Goal: Transaction & Acquisition: Purchase product/service

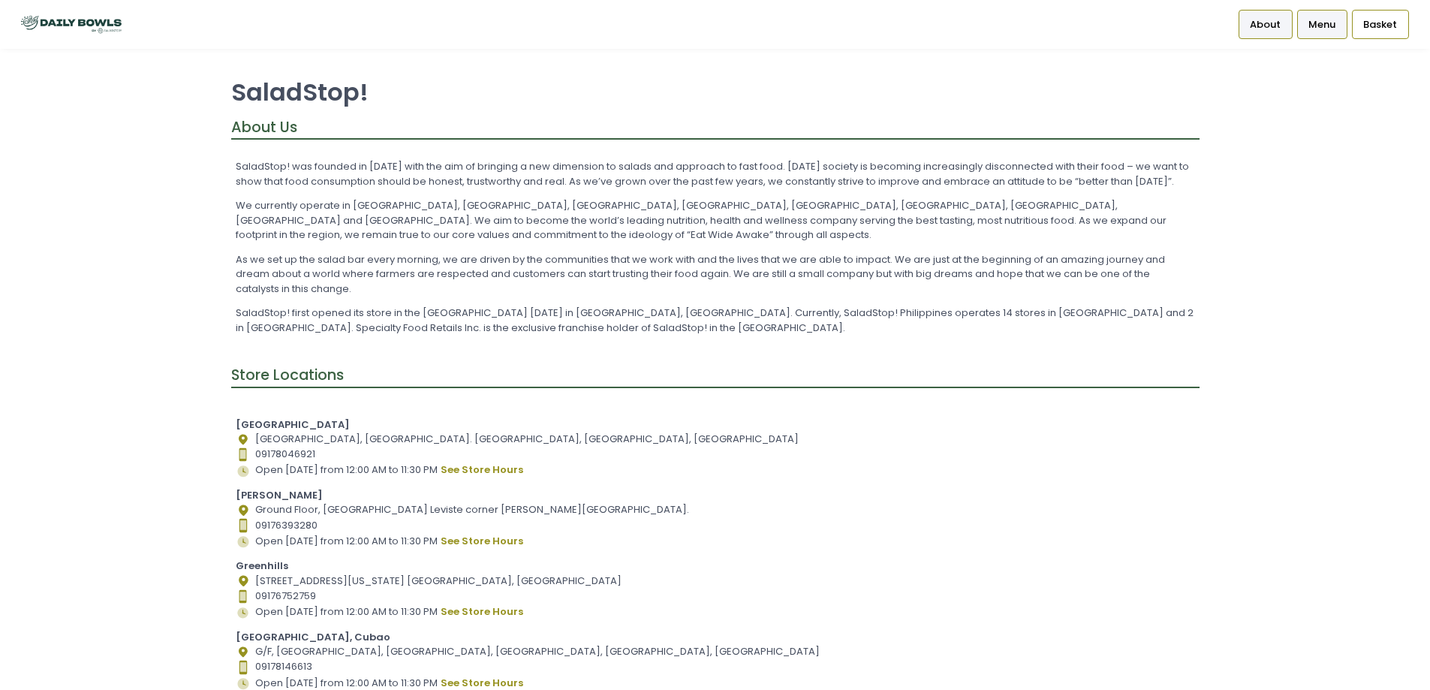
click at [1323, 26] on span "Menu" at bounding box center [1321, 24] width 27 height 15
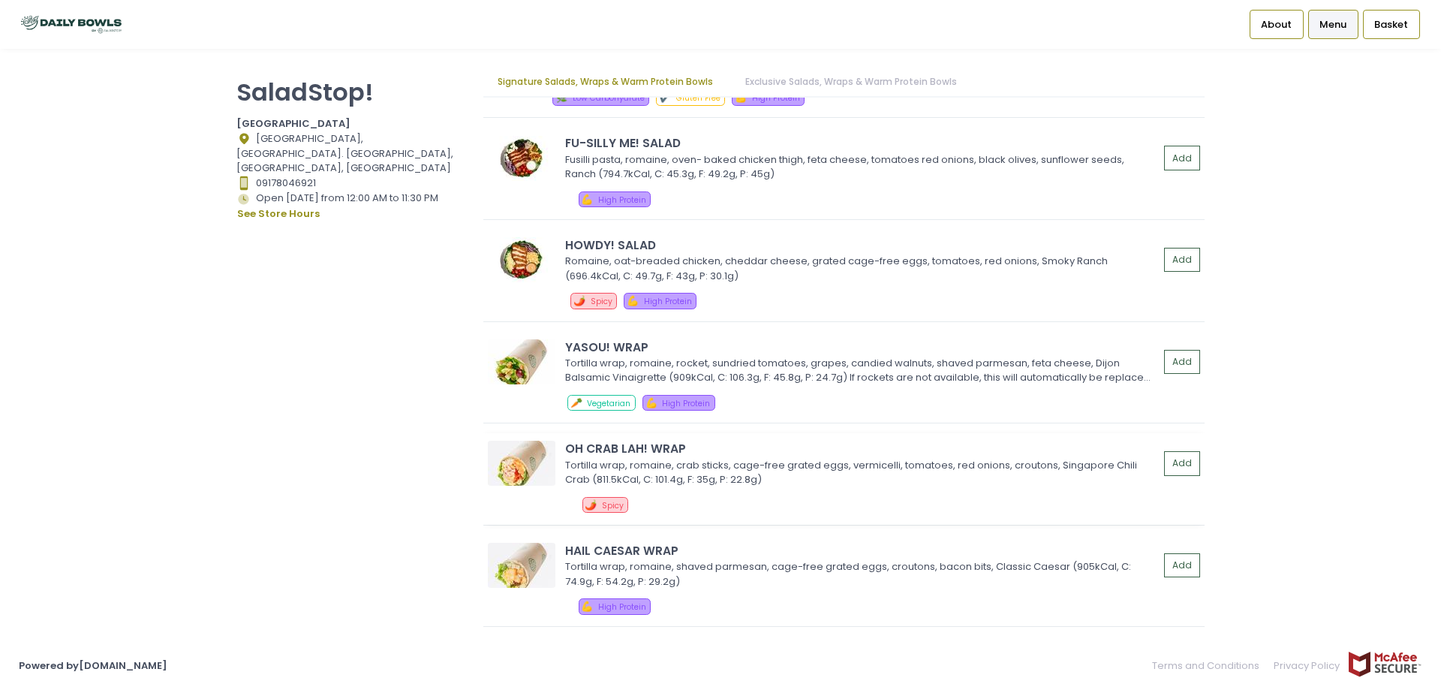
scroll to position [750, 0]
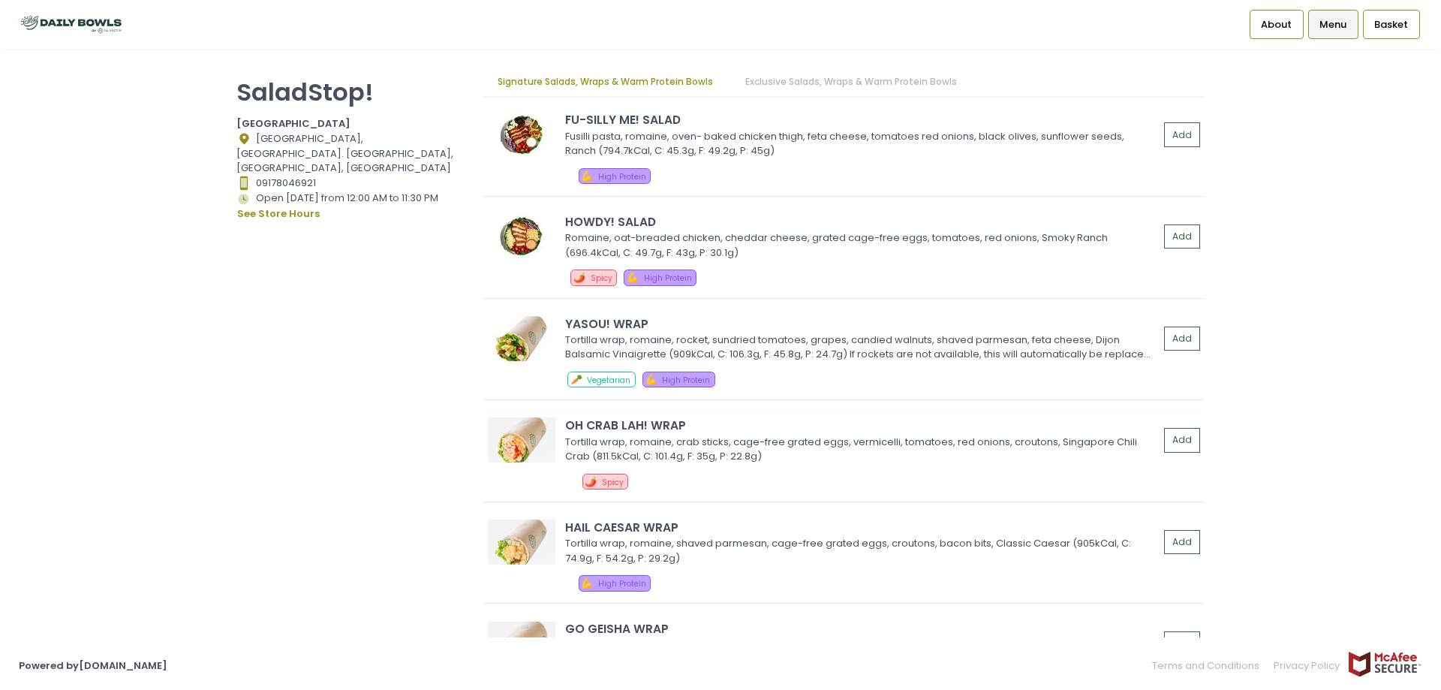
click at [510, 441] on img at bounding box center [522, 439] width 68 height 45
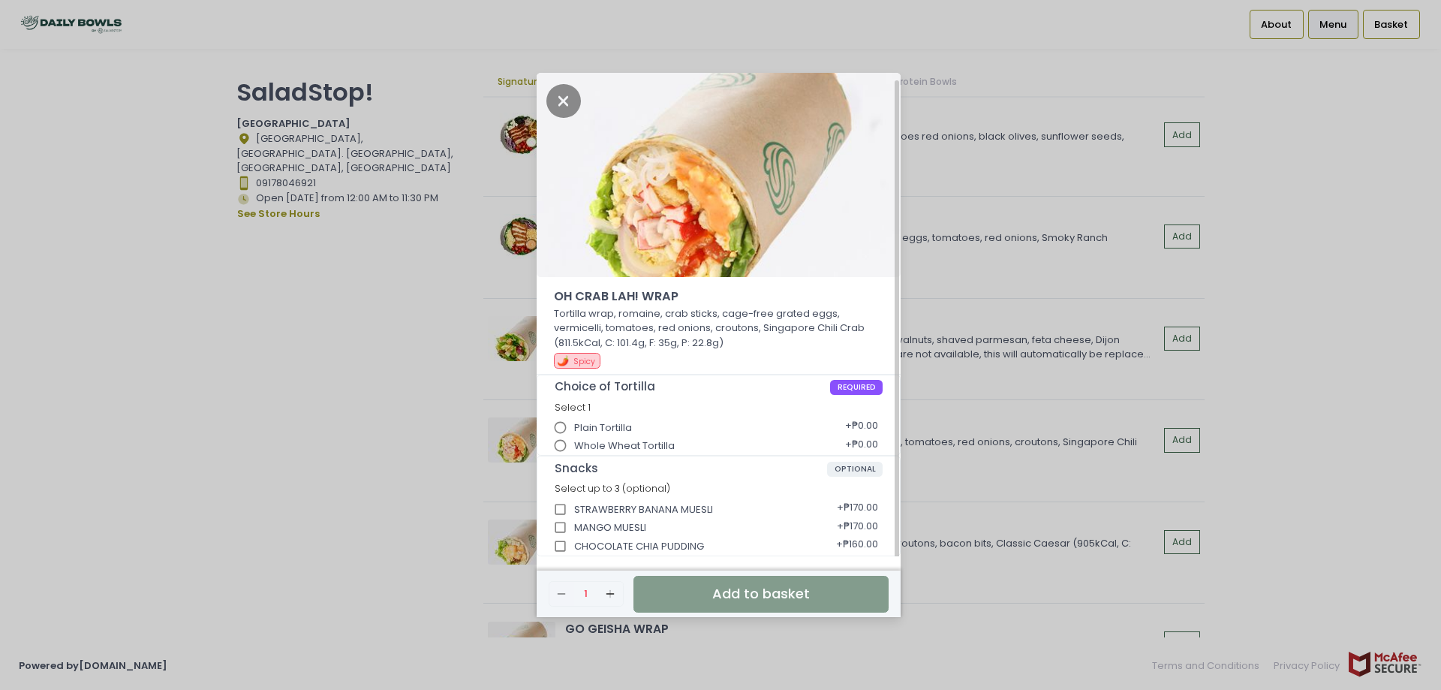
scroll to position [4, 0]
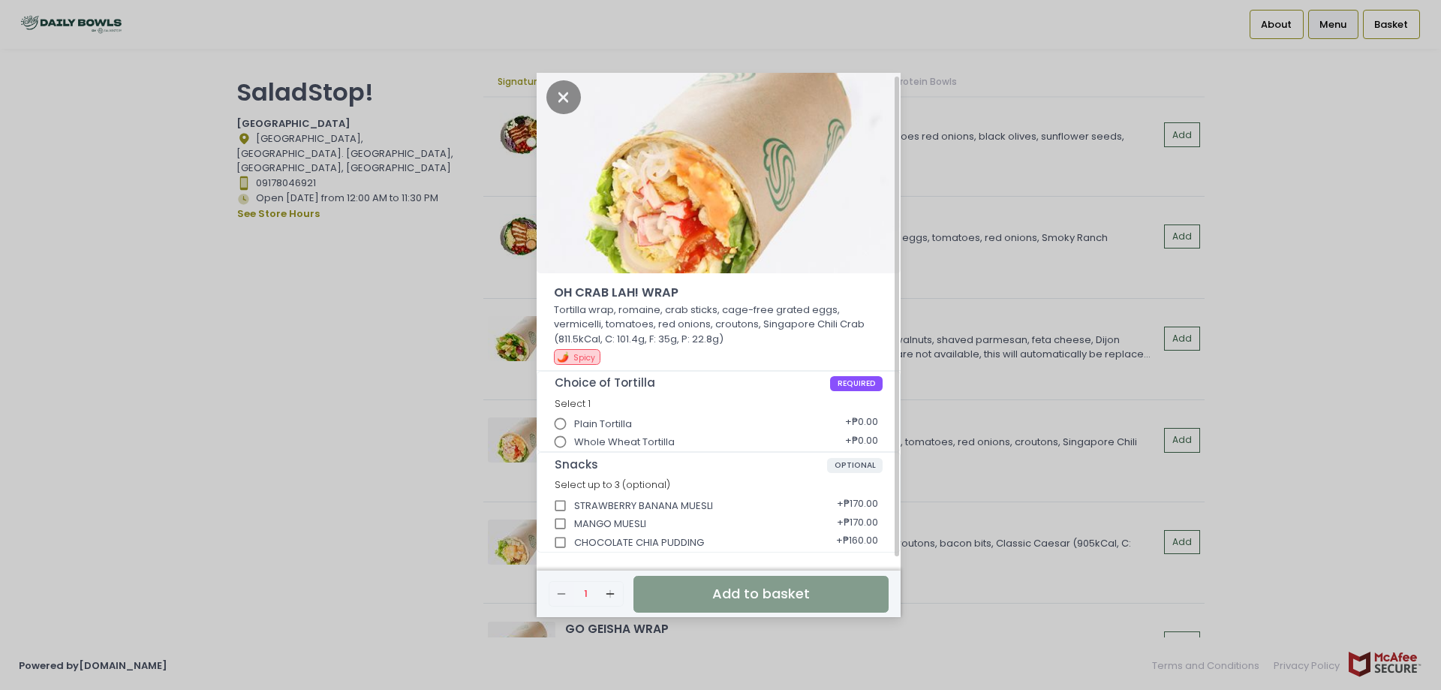
click at [569, 426] on input "Plain Tortilla" at bounding box center [560, 424] width 29 height 29
click at [573, 435] on input "Whole Wheat Tortilla" at bounding box center [560, 442] width 29 height 29
radio input "true"
radio input "false"
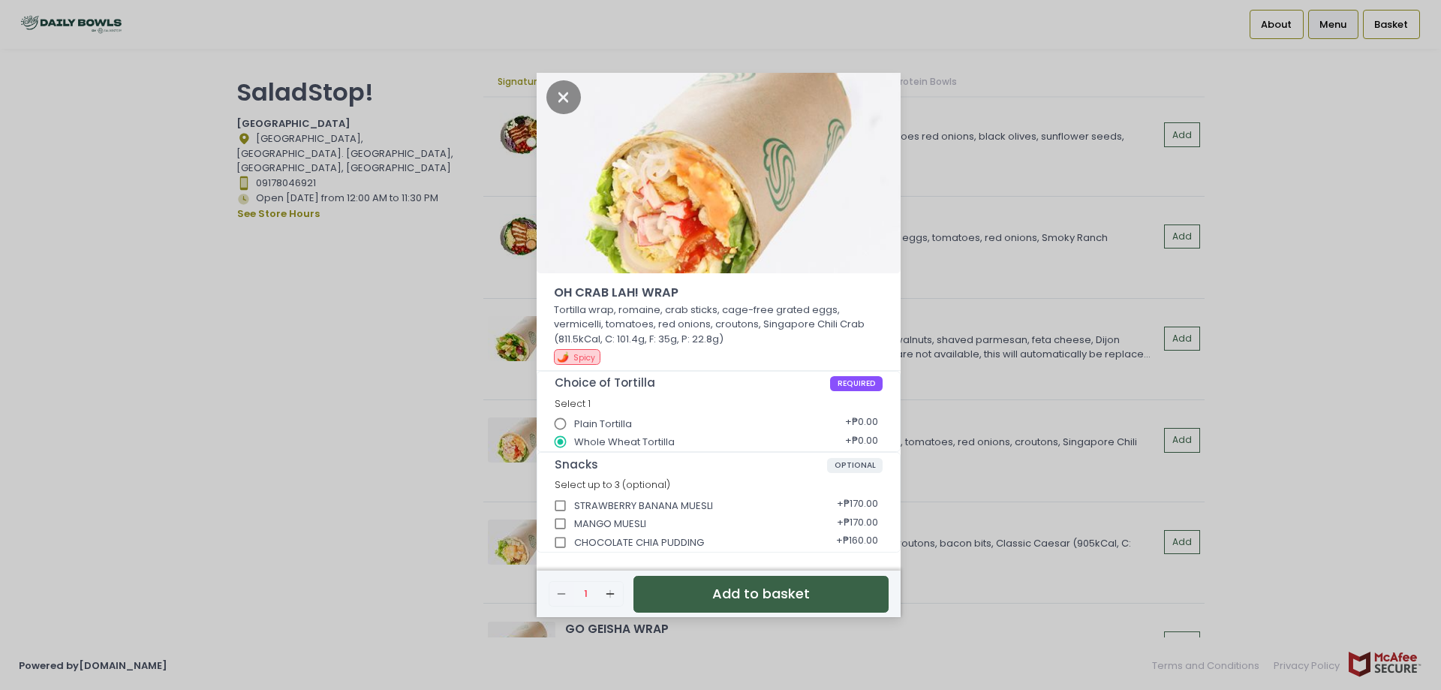
click at [706, 585] on button "Add to basket" at bounding box center [760, 594] width 255 height 37
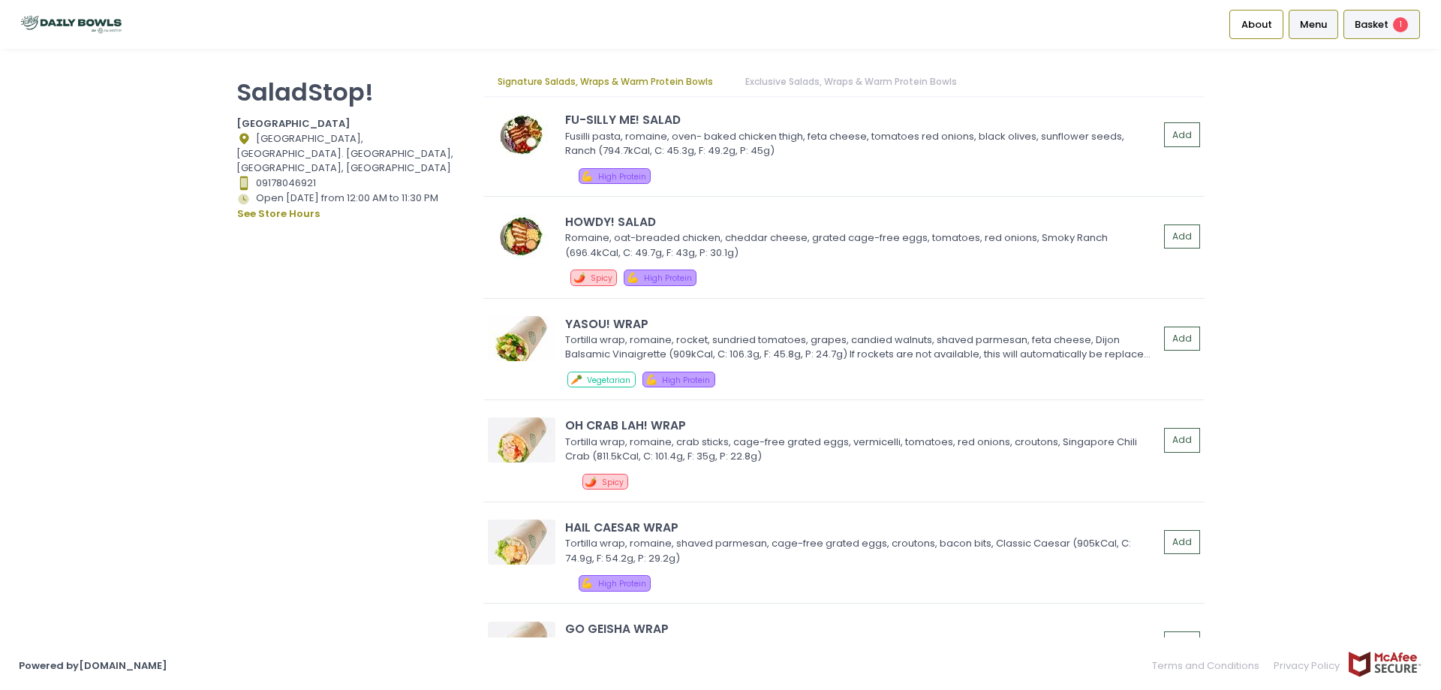
click at [1391, 29] on div "Basket 1" at bounding box center [1381, 24] width 77 height 29
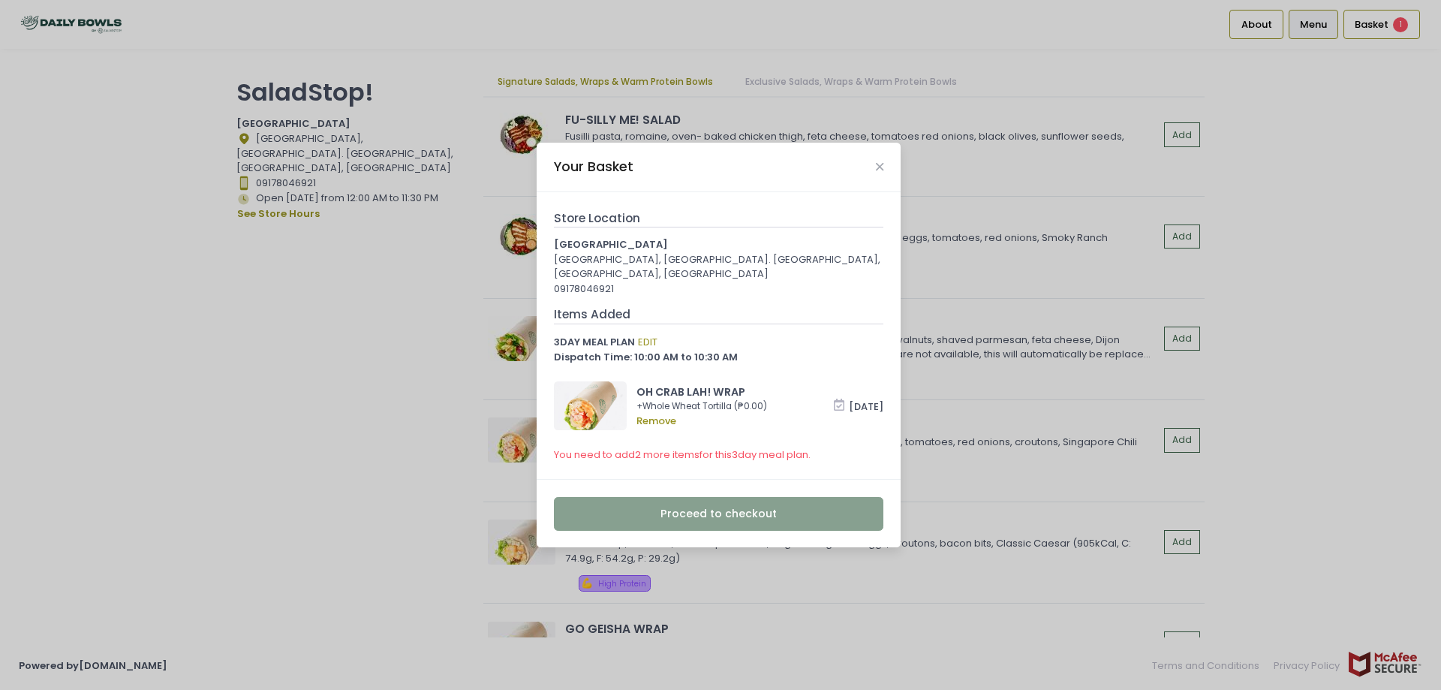
click at [535, 413] on div "Your Basket Store Location [GEOGRAPHIC_DATA], [GEOGRAPHIC_DATA]. [GEOGRAPHIC_DA…" at bounding box center [720, 345] width 1441 height 690
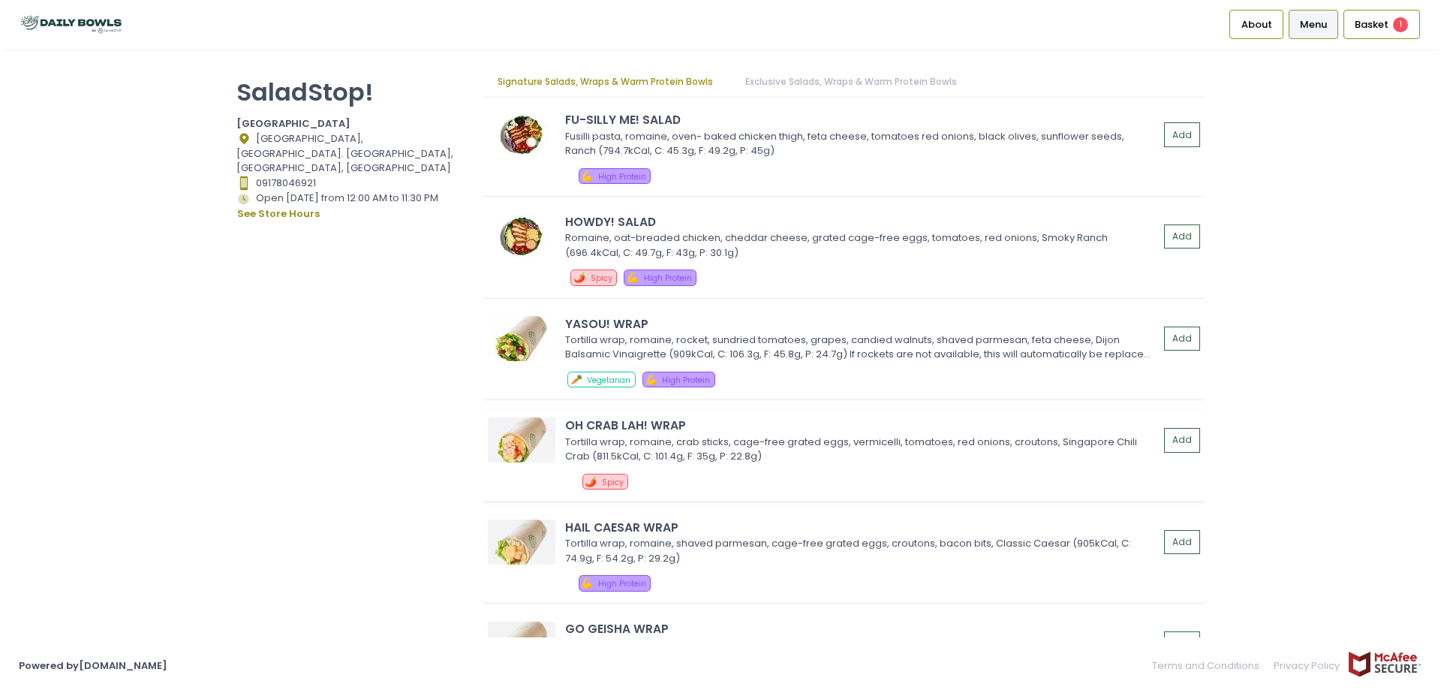
click at [575, 413] on div "OH CRAB LAH! WRAP Tortilla wrap, romaine, crab sticks, cage-free grated eggs, v…" at bounding box center [843, 456] width 721 height 92
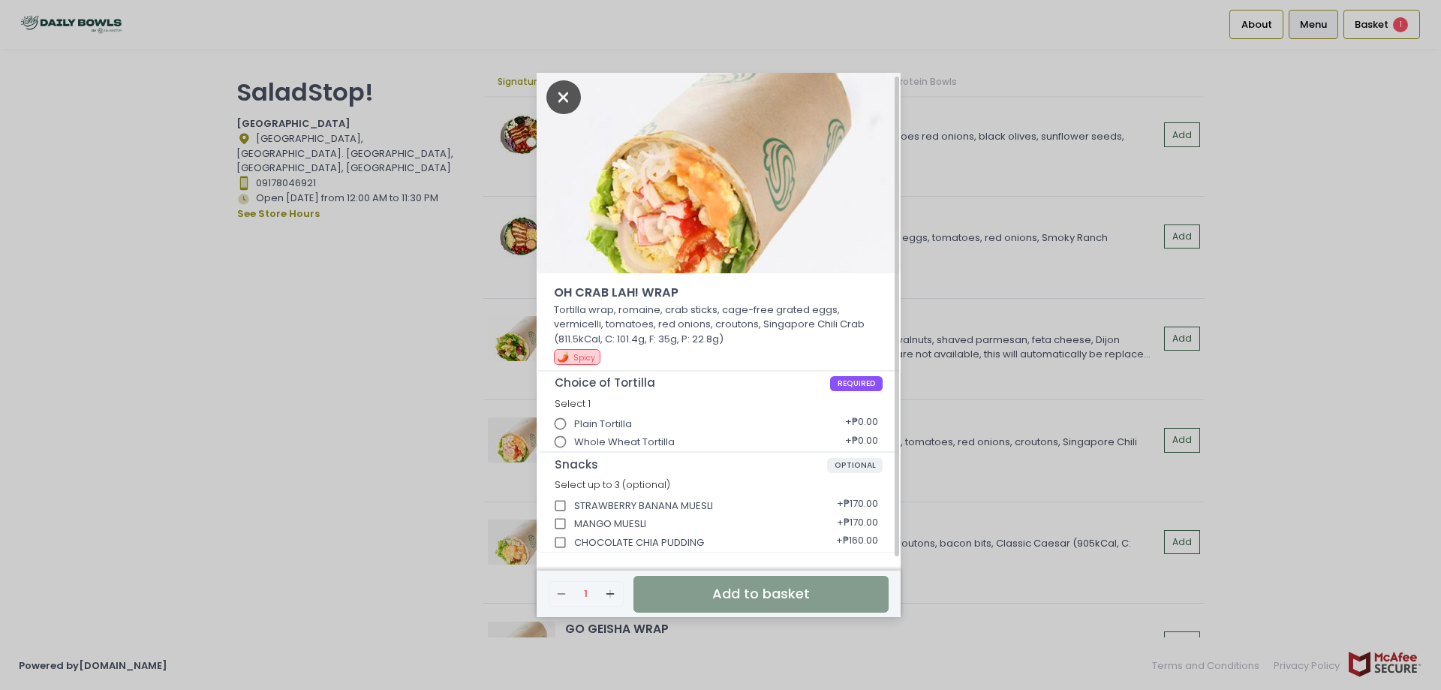
click at [561, 85] on icon "Close" at bounding box center [563, 97] width 35 height 34
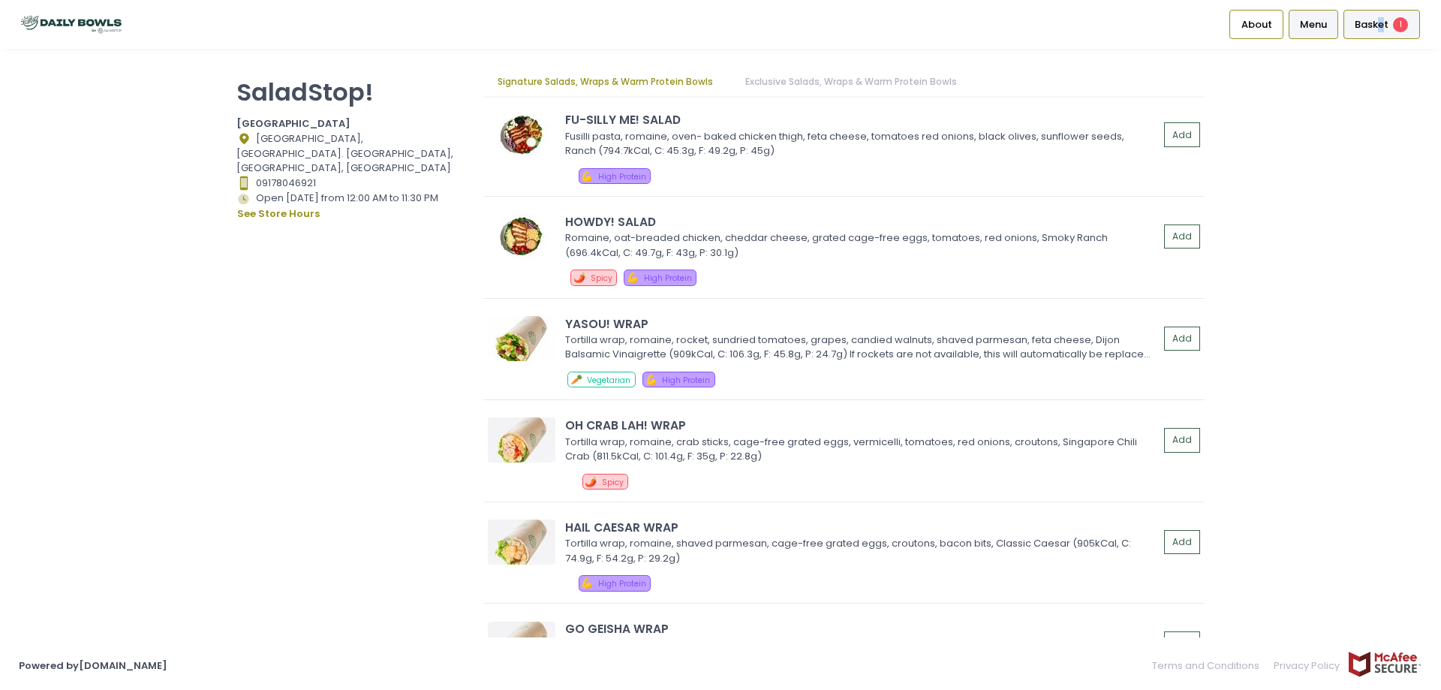
click at [1382, 13] on div "Basket 1" at bounding box center [1381, 24] width 77 height 29
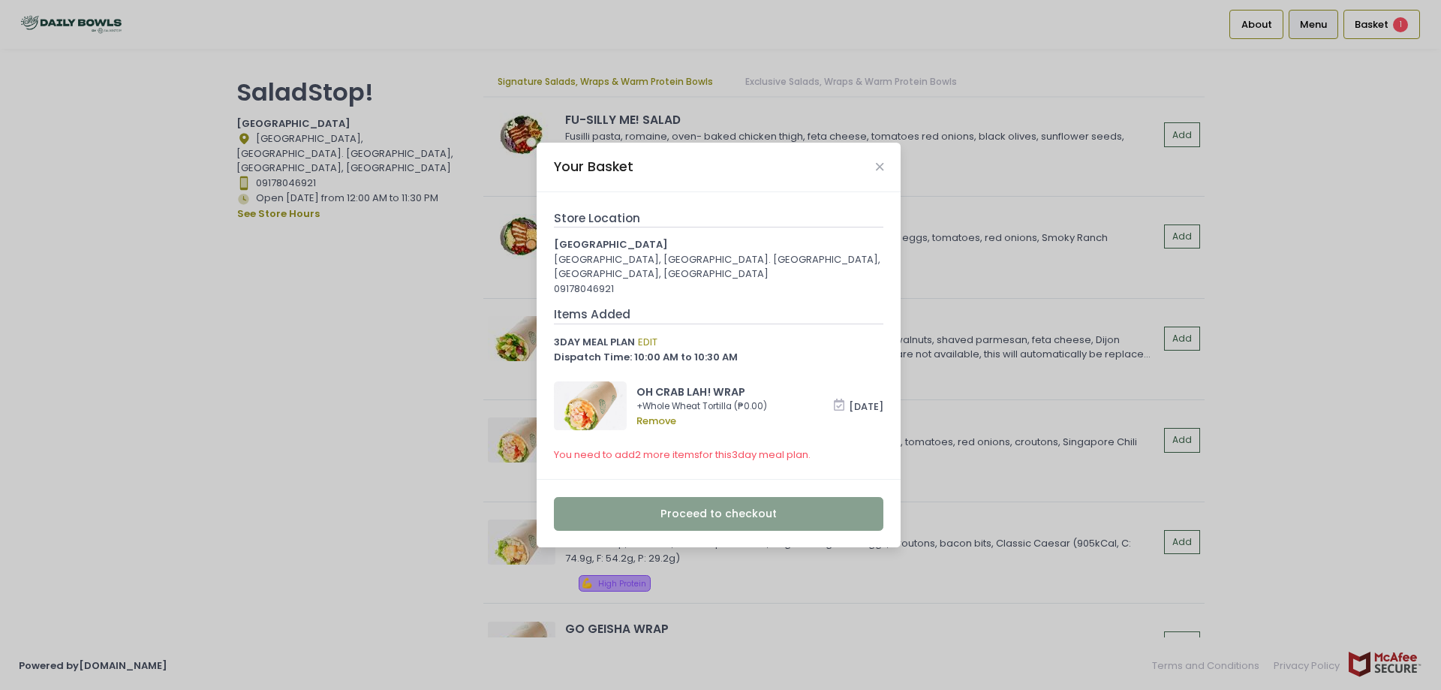
click at [677, 457] on span "You need to add 2 more items for this 3 day meal plan." at bounding box center [682, 454] width 257 height 14
click at [878, 170] on icon "Close" at bounding box center [880, 166] width 8 height 11
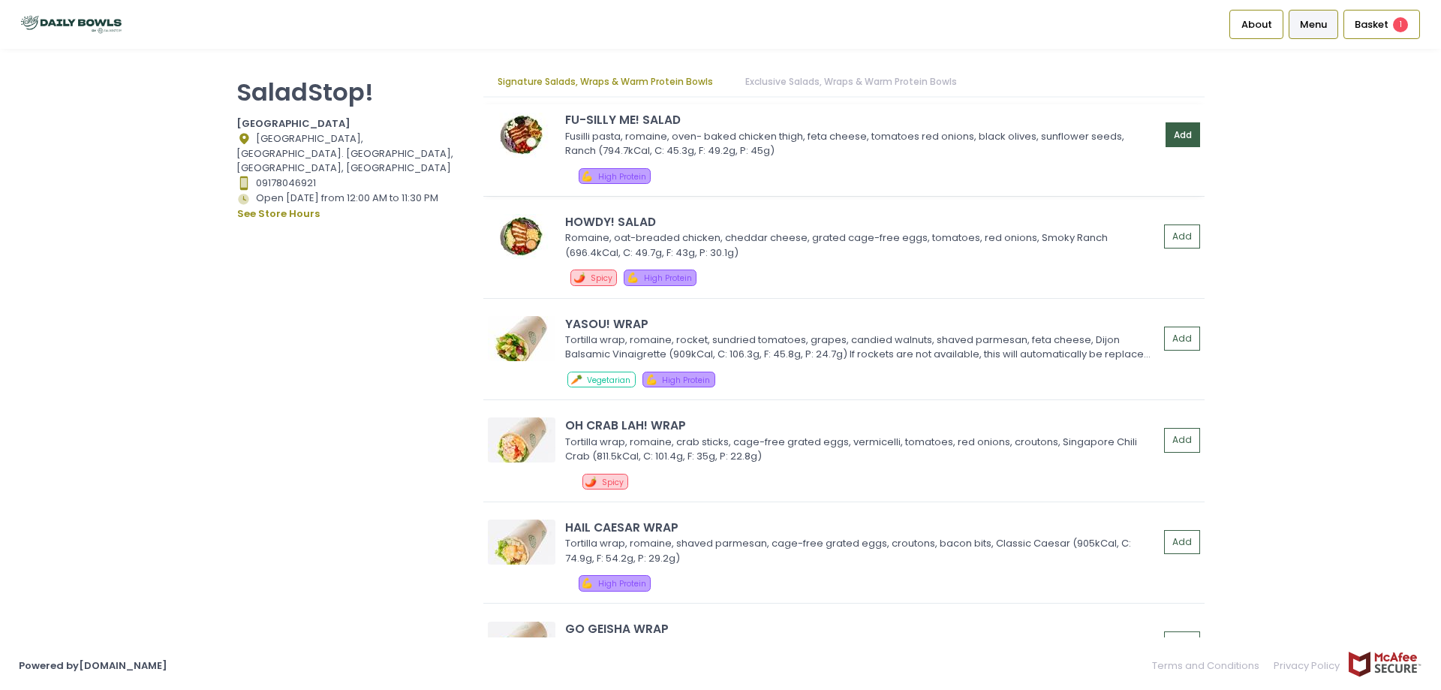
click at [1180, 143] on button "Add" at bounding box center [1182, 134] width 35 height 25
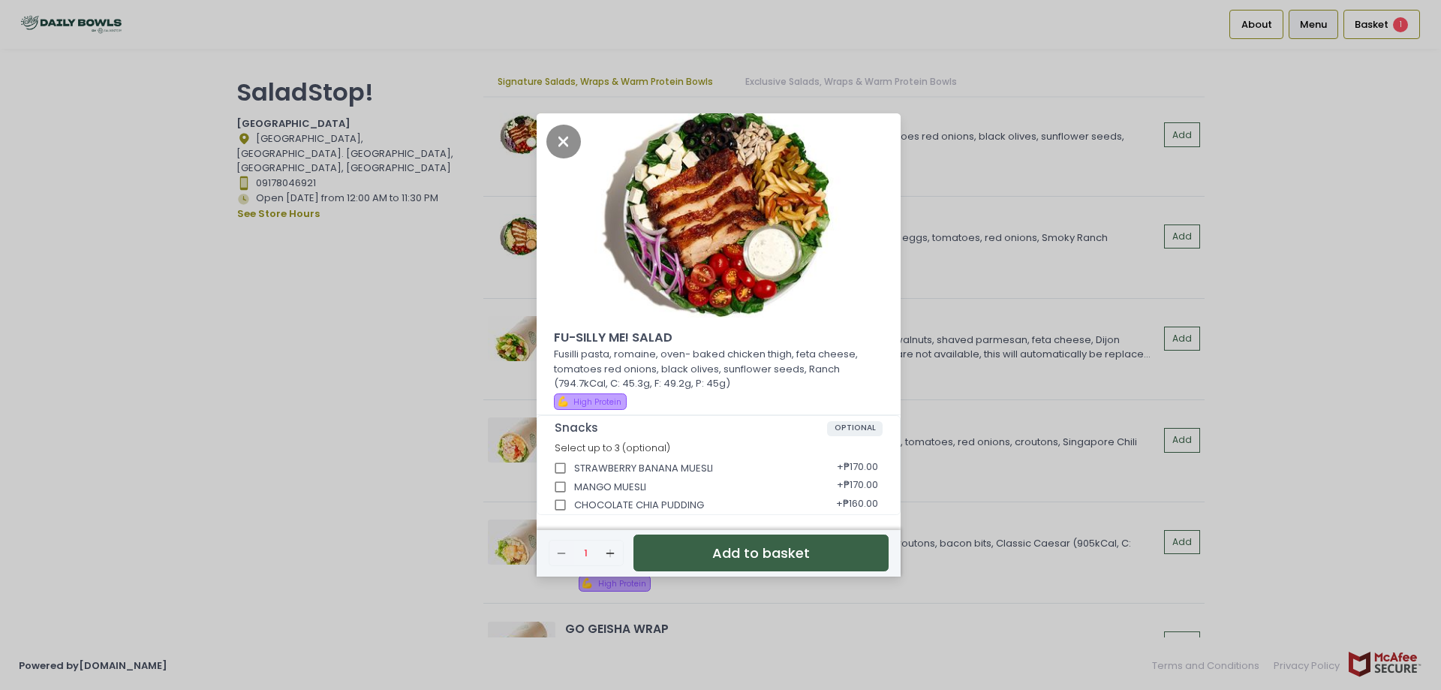
click at [777, 555] on button "Add to basket" at bounding box center [760, 552] width 255 height 37
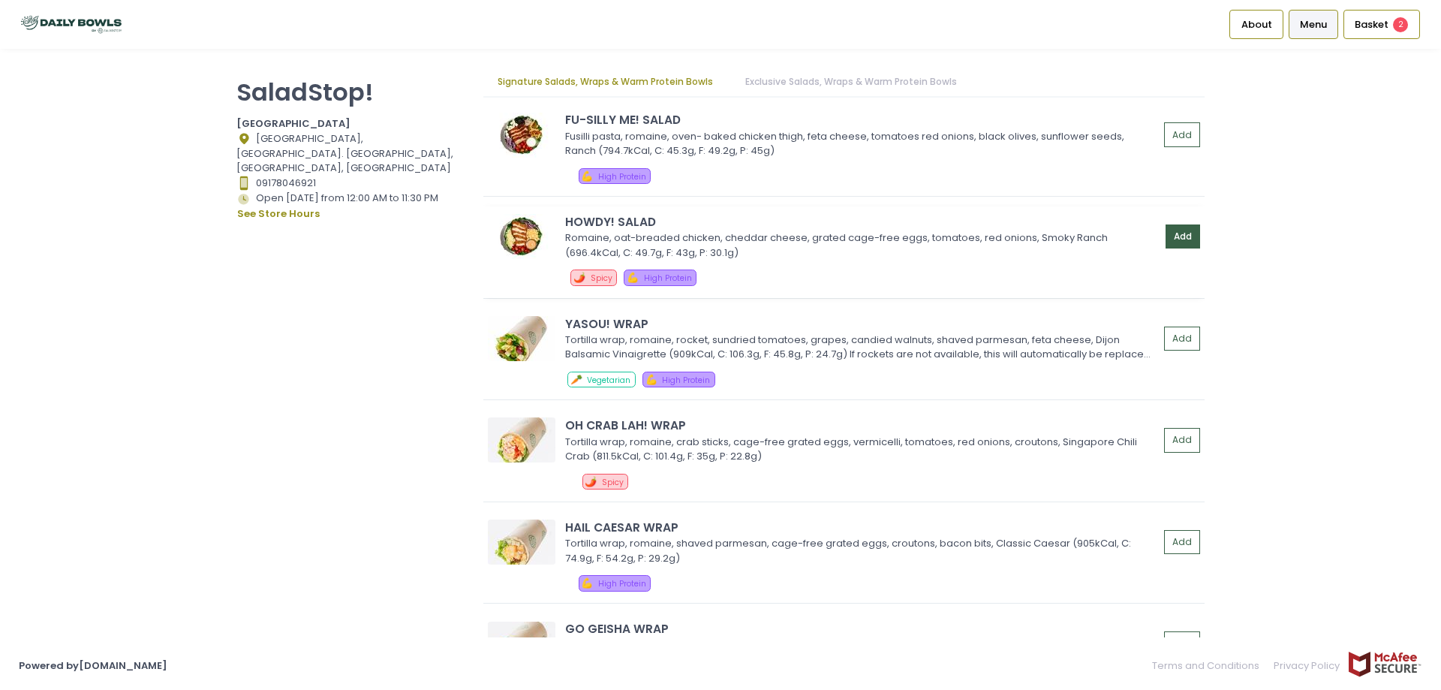
click at [1178, 236] on button "Add" at bounding box center [1182, 236] width 35 height 25
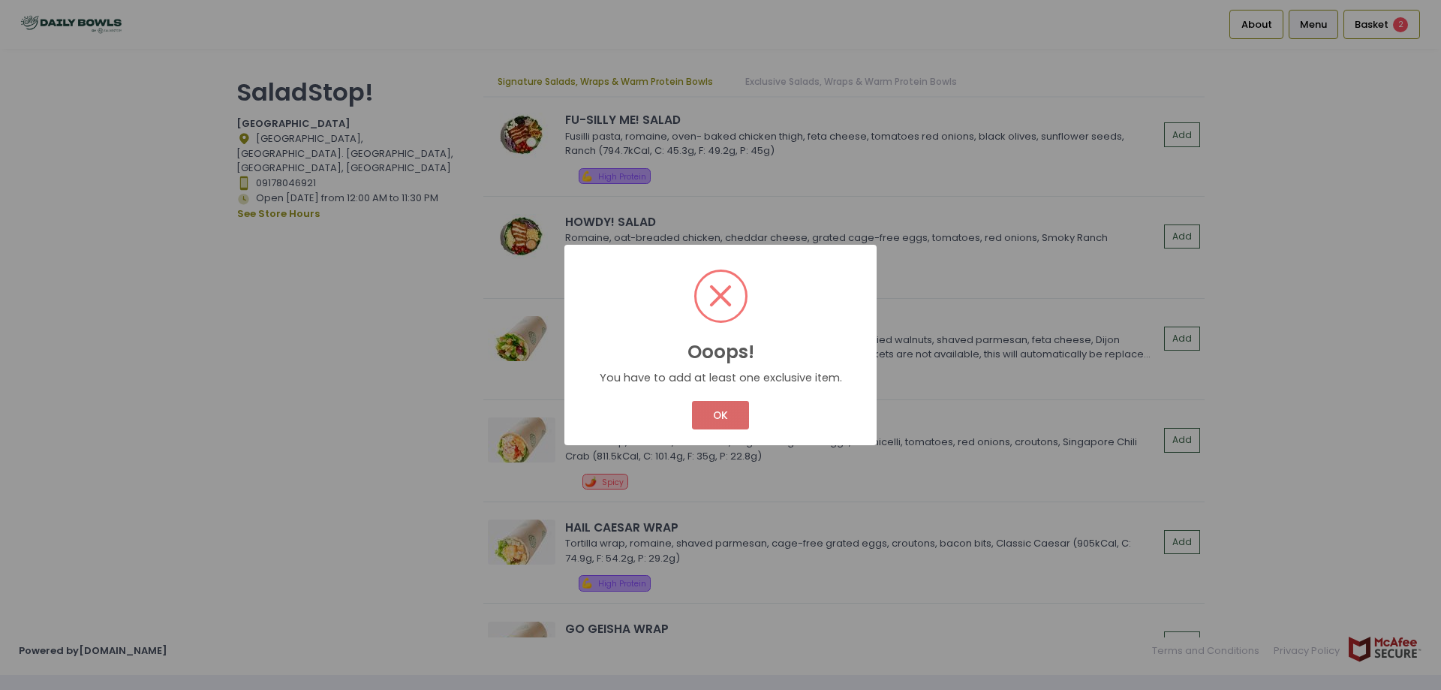
click at [714, 412] on button "OK" at bounding box center [720, 415] width 56 height 29
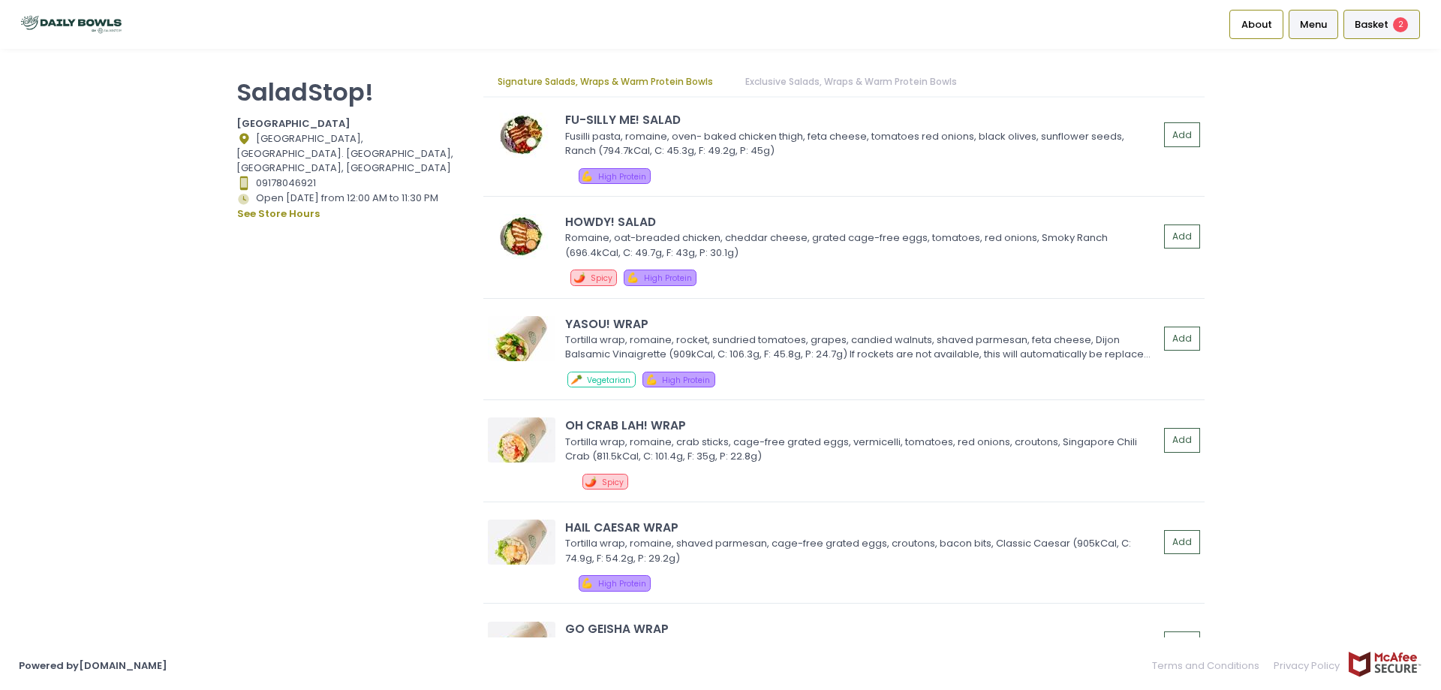
click at [1364, 24] on span "Basket" at bounding box center [1372, 24] width 34 height 15
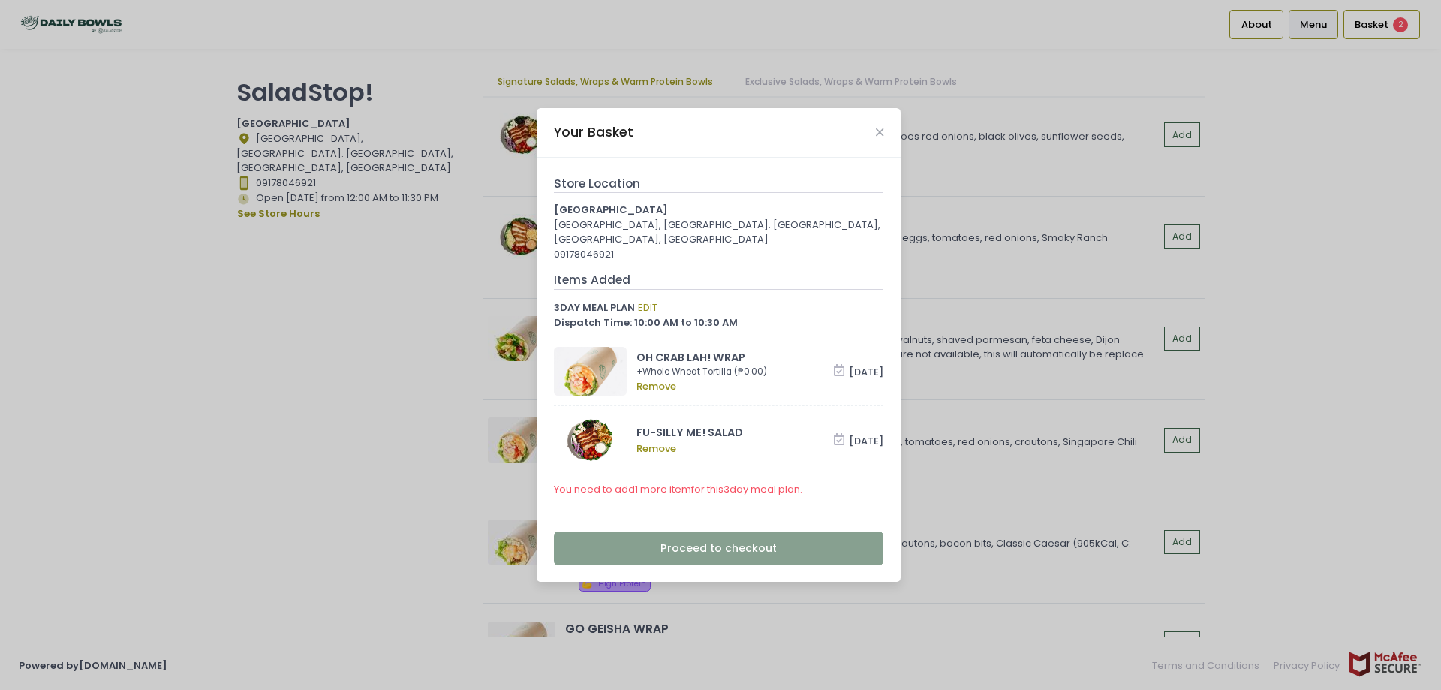
drag, startPoint x: 874, startPoint y: 131, endPoint x: 871, endPoint y: 141, distance: 10.2
click at [875, 131] on div "Your Basket" at bounding box center [719, 133] width 364 height 50
click at [874, 131] on div "Your Basket" at bounding box center [719, 133] width 364 height 50
click at [877, 134] on icon "Close" at bounding box center [880, 132] width 8 height 11
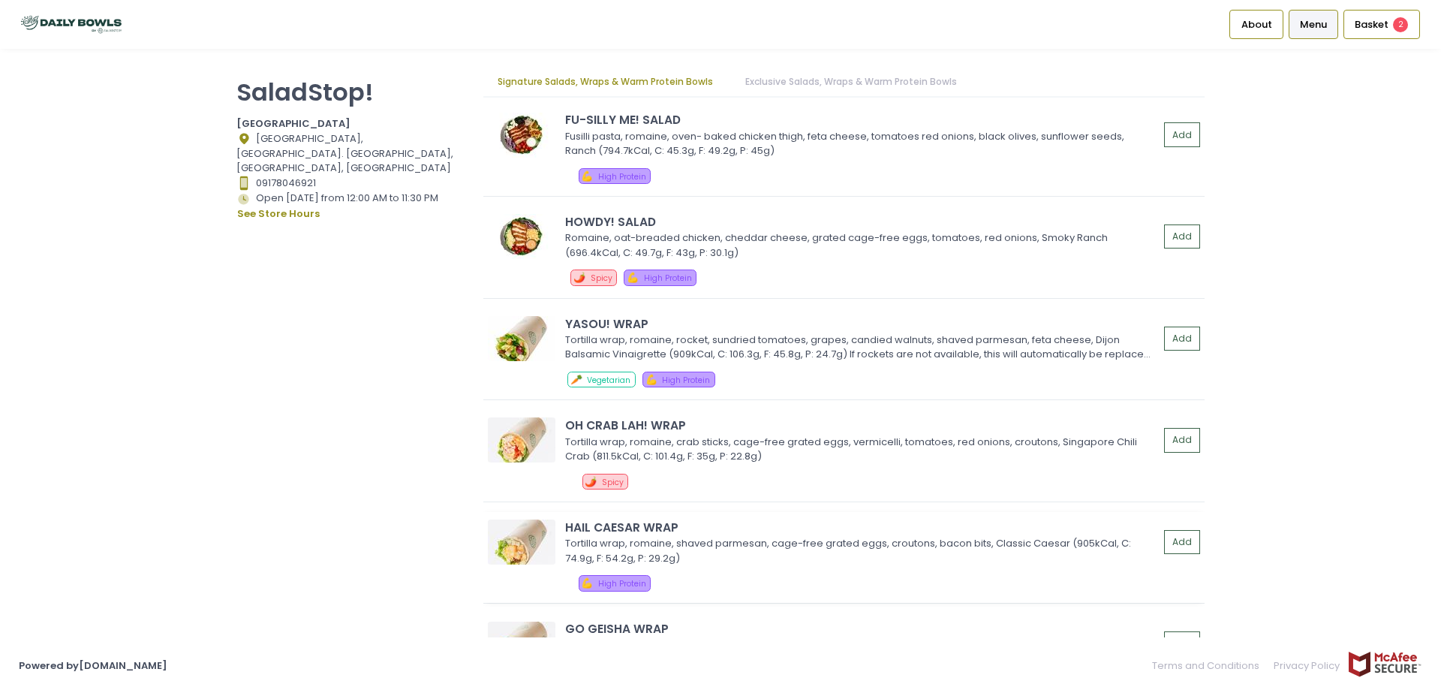
scroll to position [1276, 0]
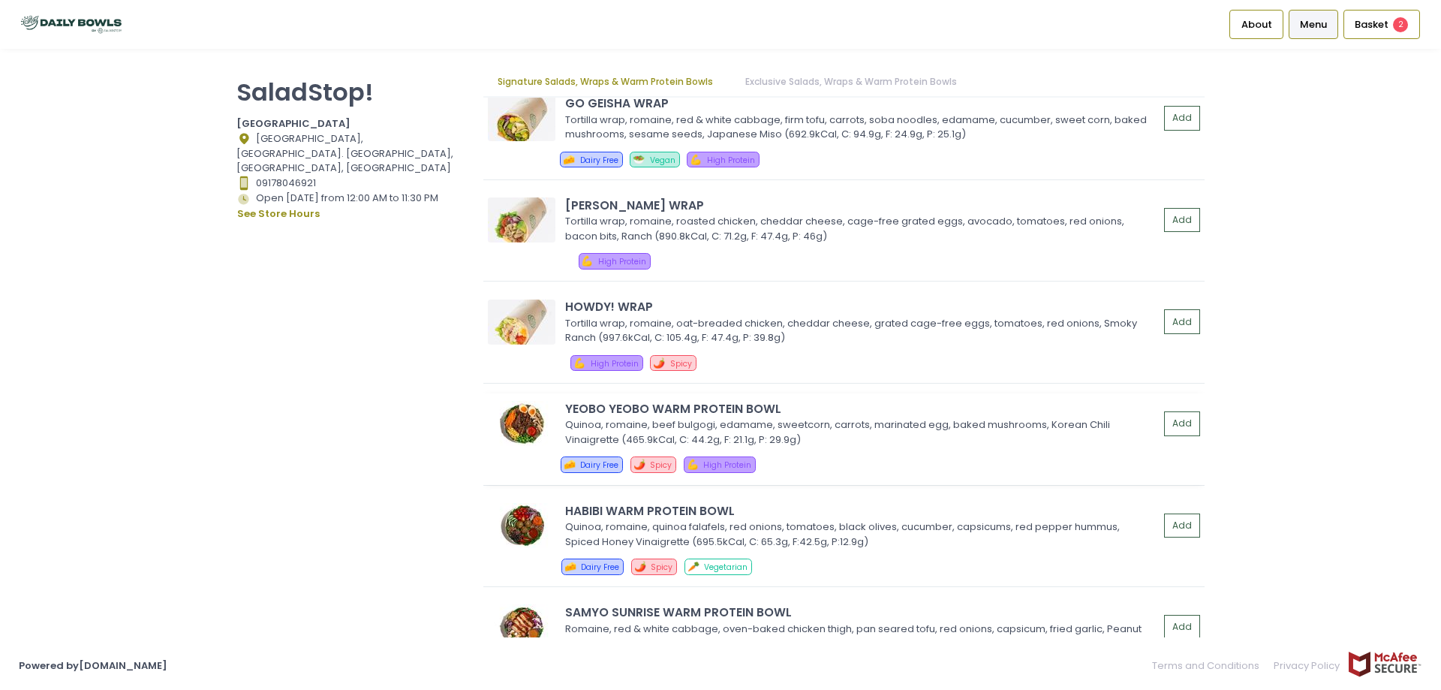
click at [507, 430] on img at bounding box center [522, 423] width 68 height 45
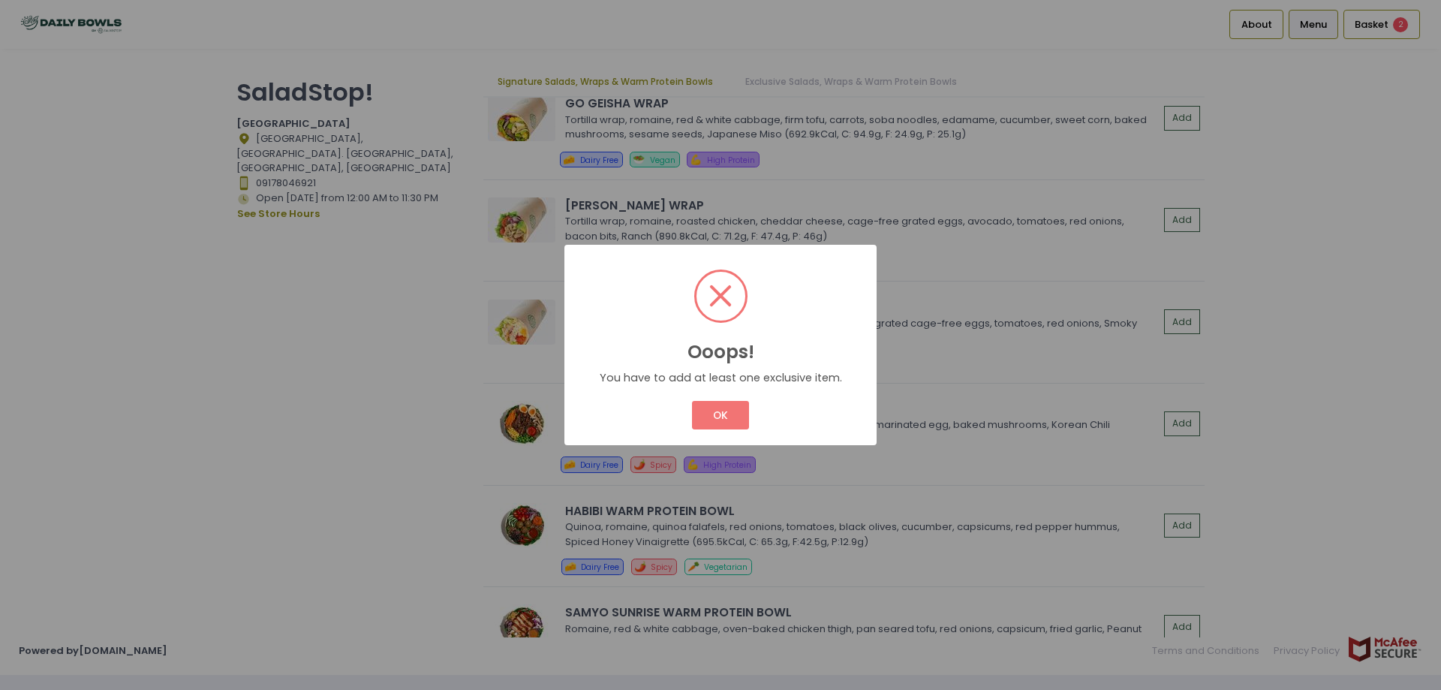
drag, startPoint x: 759, startPoint y: 407, endPoint x: 735, endPoint y: 416, distance: 25.6
click at [757, 408] on div "OK Cancel" at bounding box center [720, 415] width 288 height 35
click at [735, 416] on button "OK" at bounding box center [720, 415] width 56 height 29
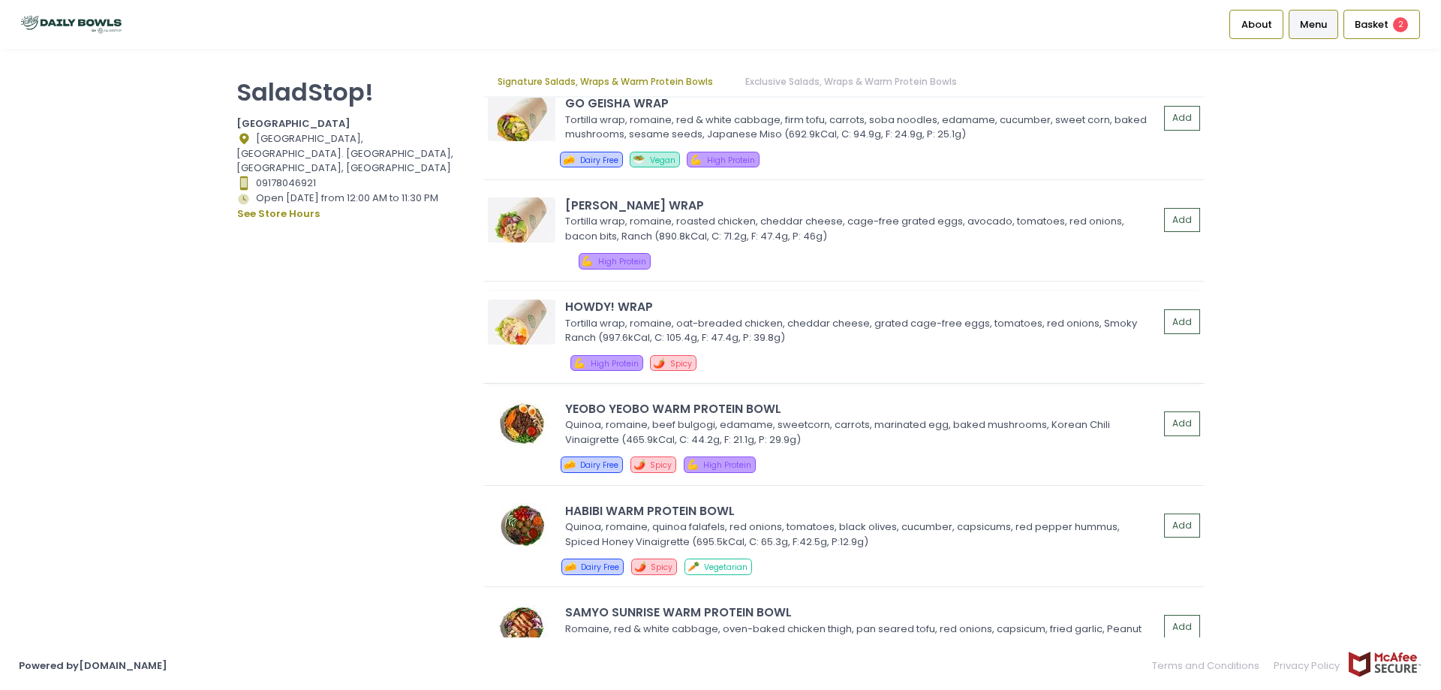
click at [546, 333] on img at bounding box center [522, 321] width 68 height 45
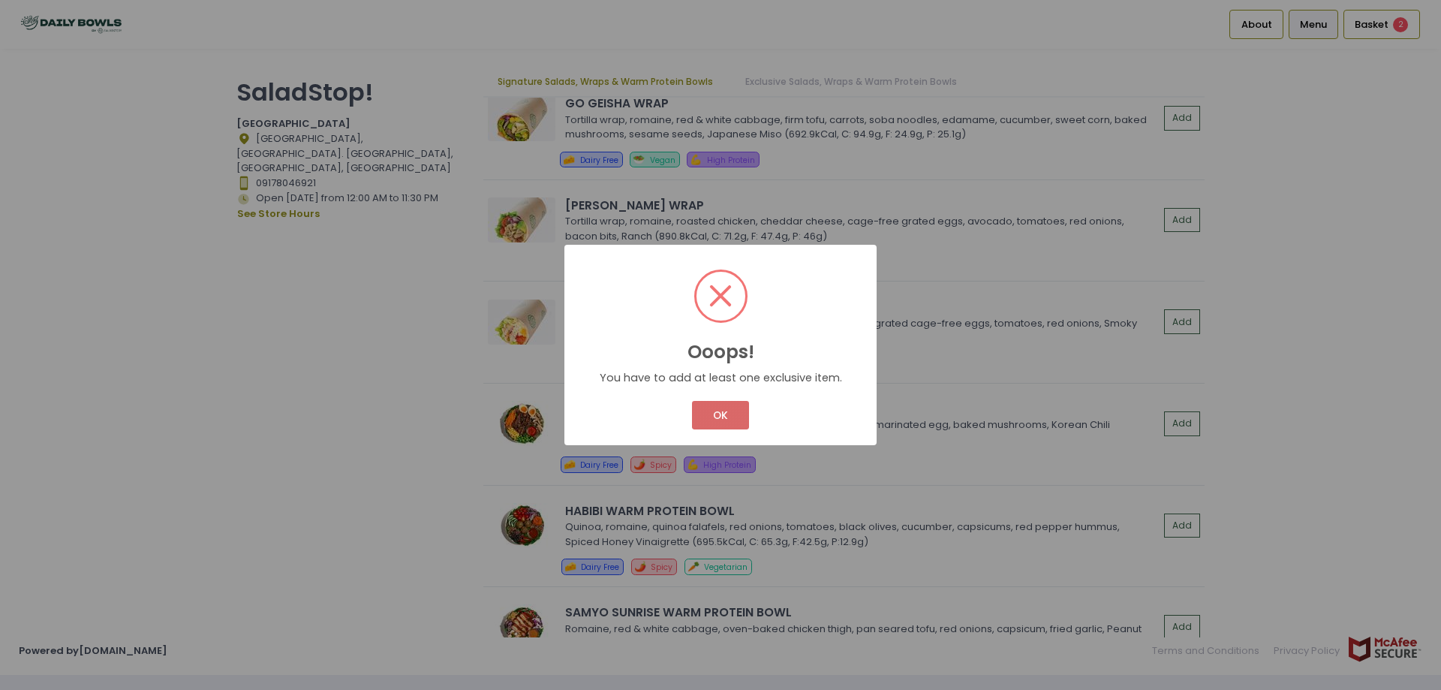
click at [732, 423] on button "OK" at bounding box center [720, 415] width 56 height 29
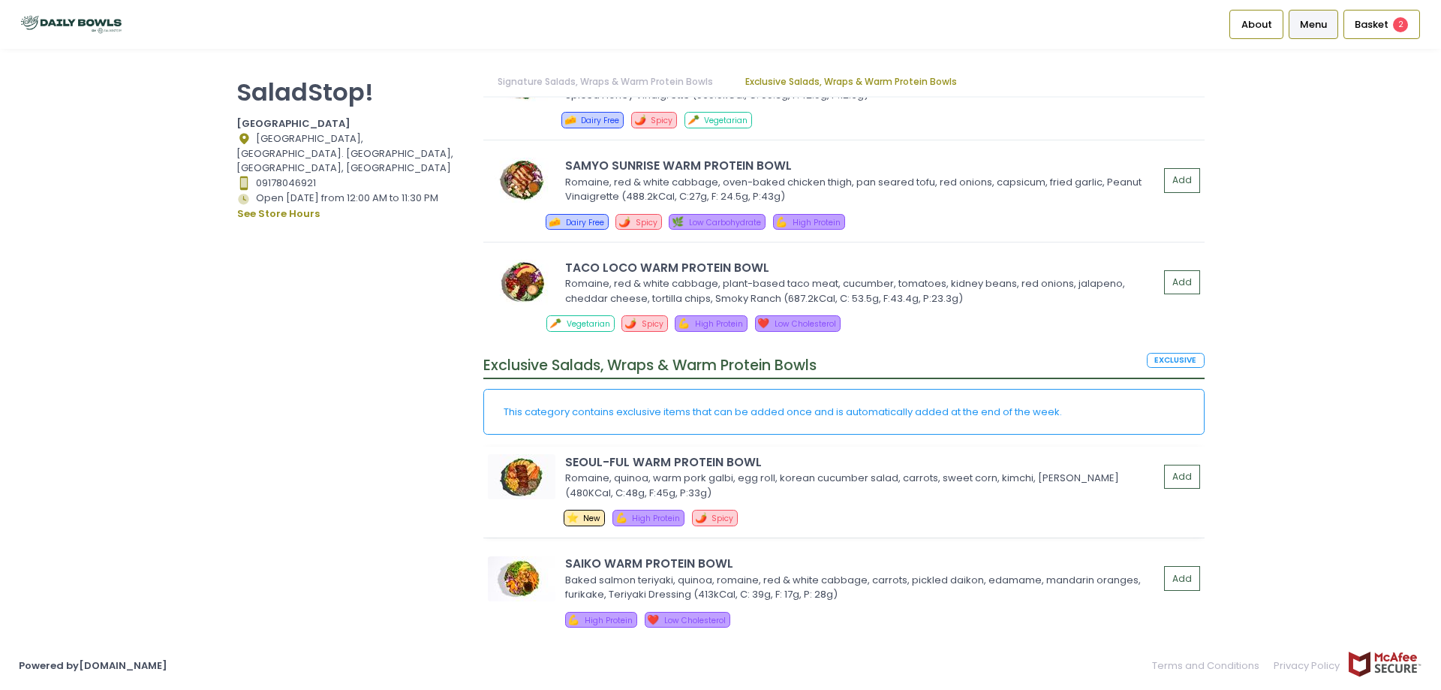
scroll to position [1726, 0]
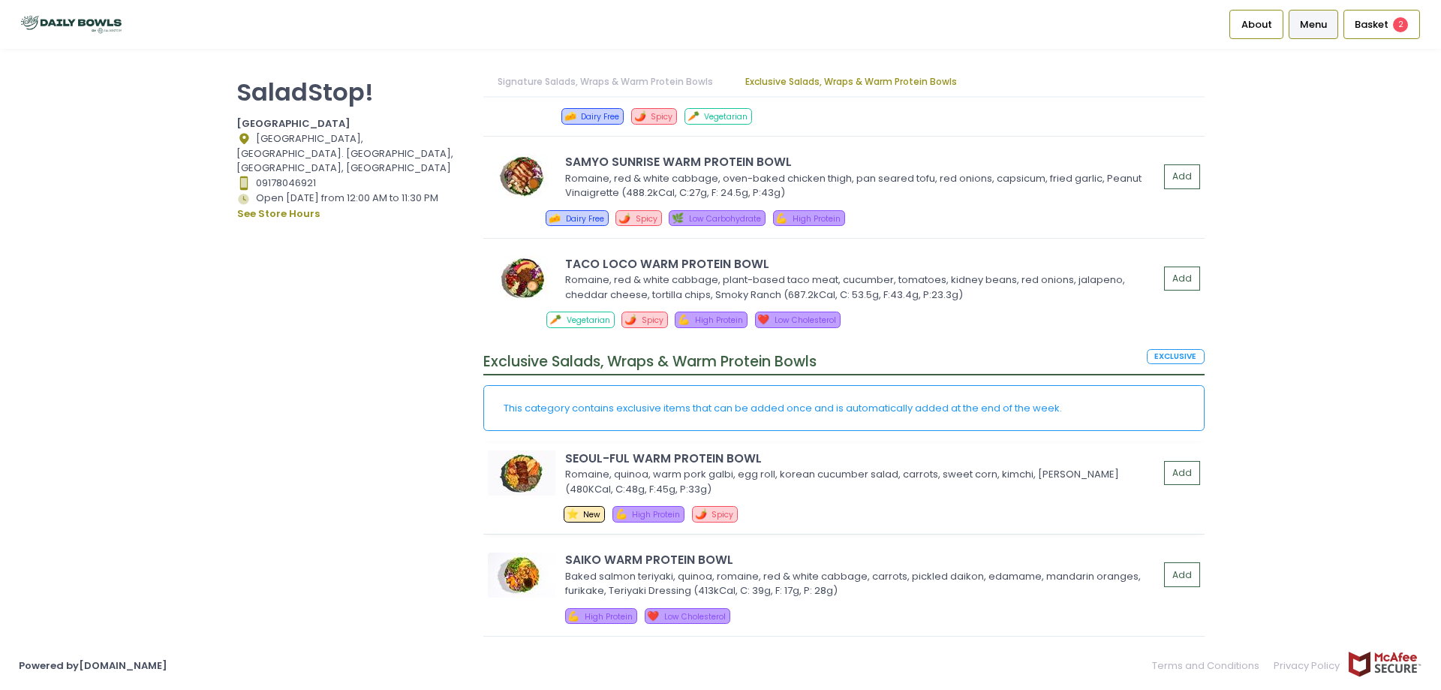
click at [502, 482] on img at bounding box center [522, 472] width 68 height 45
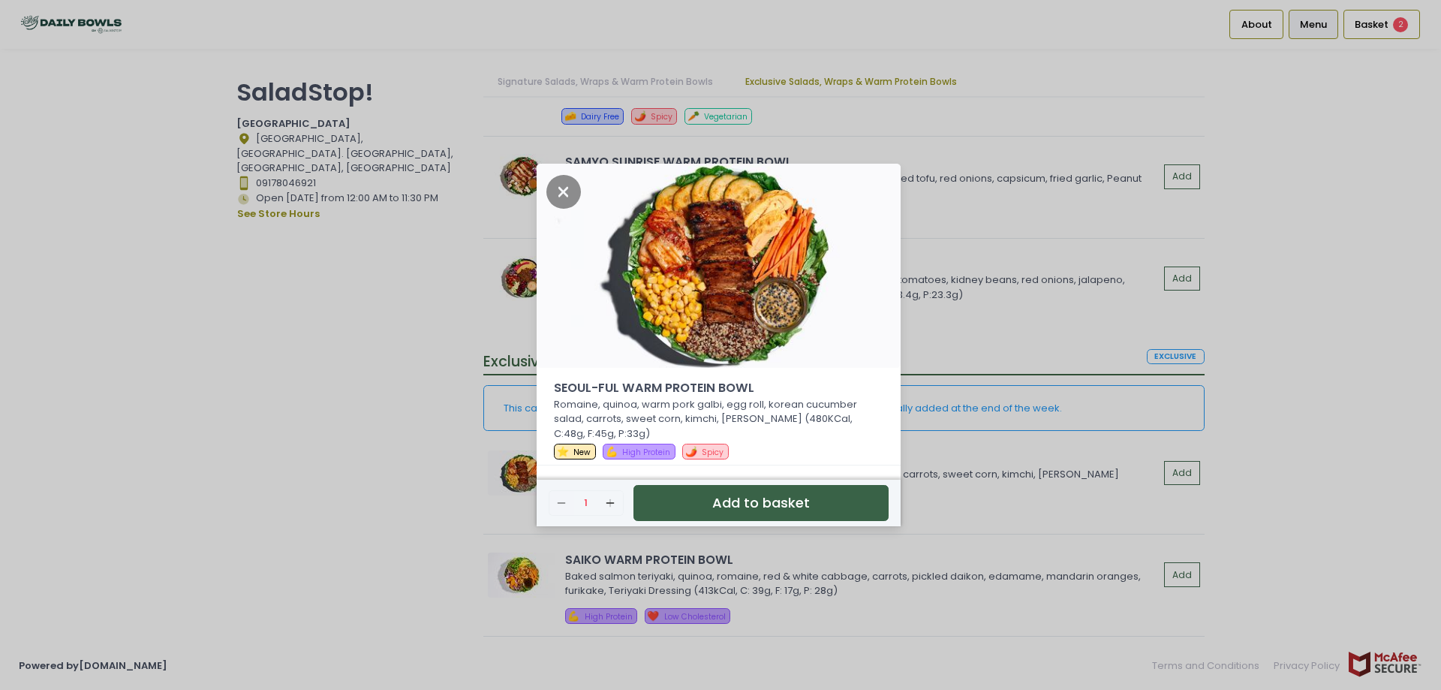
click at [778, 492] on button "Add to basket" at bounding box center [760, 503] width 255 height 37
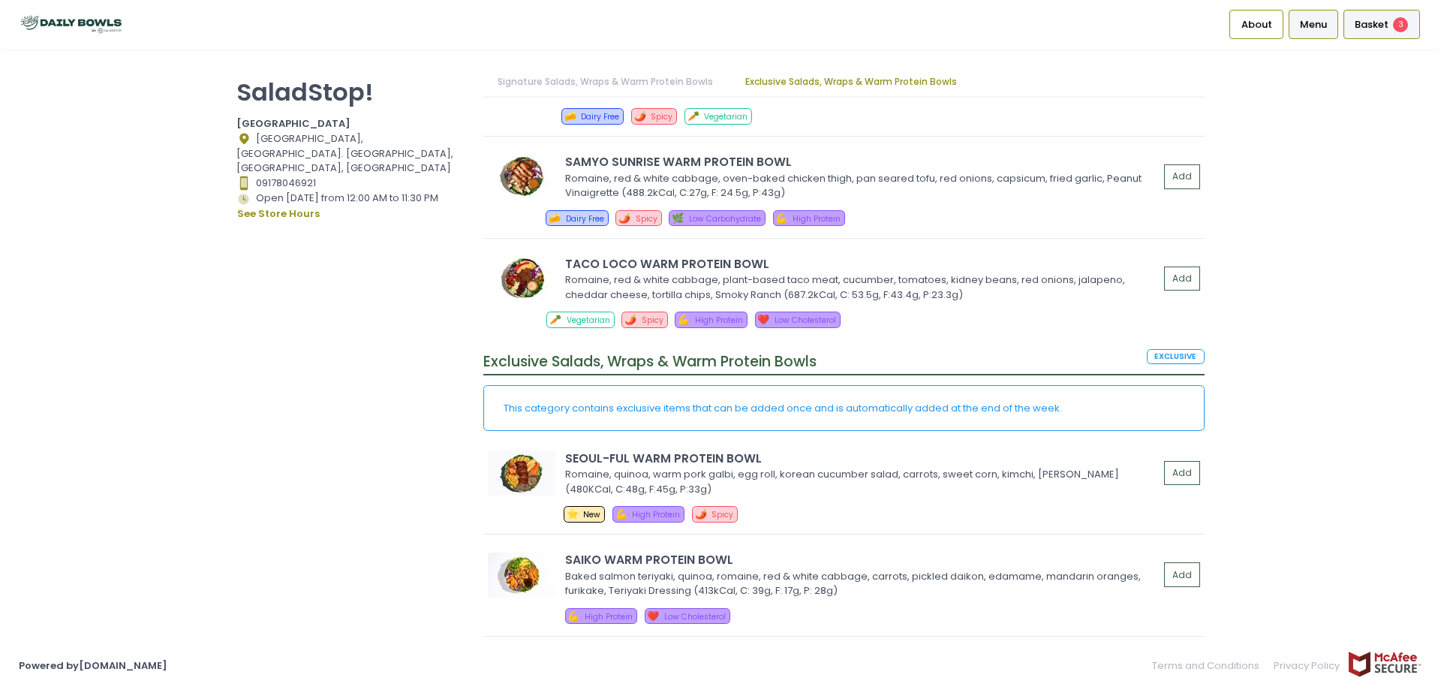
click at [1384, 39] on li "Basket 3" at bounding box center [1381, 24] width 82 height 49
click at [1384, 29] on span "Basket" at bounding box center [1372, 24] width 34 height 15
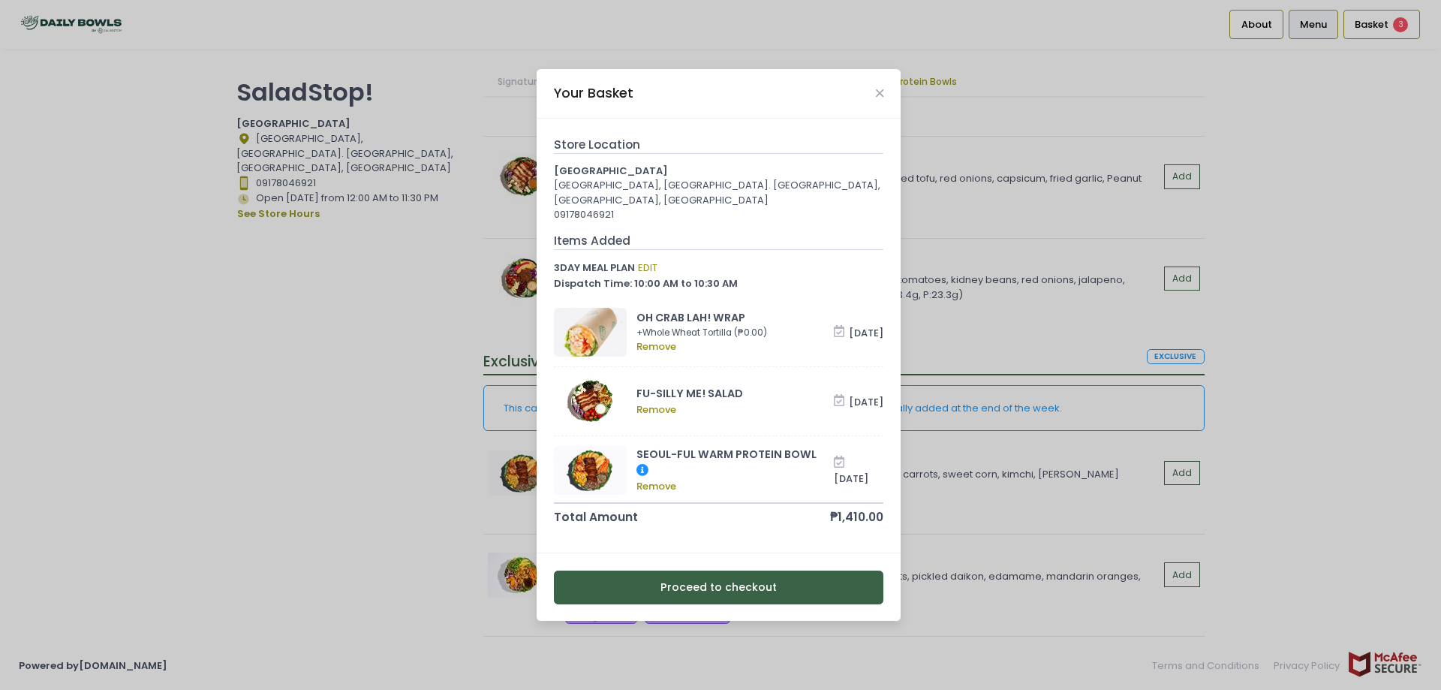
click at [754, 329] on div "+ Whole Wheat Tortilla ( ₱0.00 )" at bounding box center [734, 333] width 197 height 14
click at [741, 341] on link "Remove" at bounding box center [734, 346] width 197 height 15
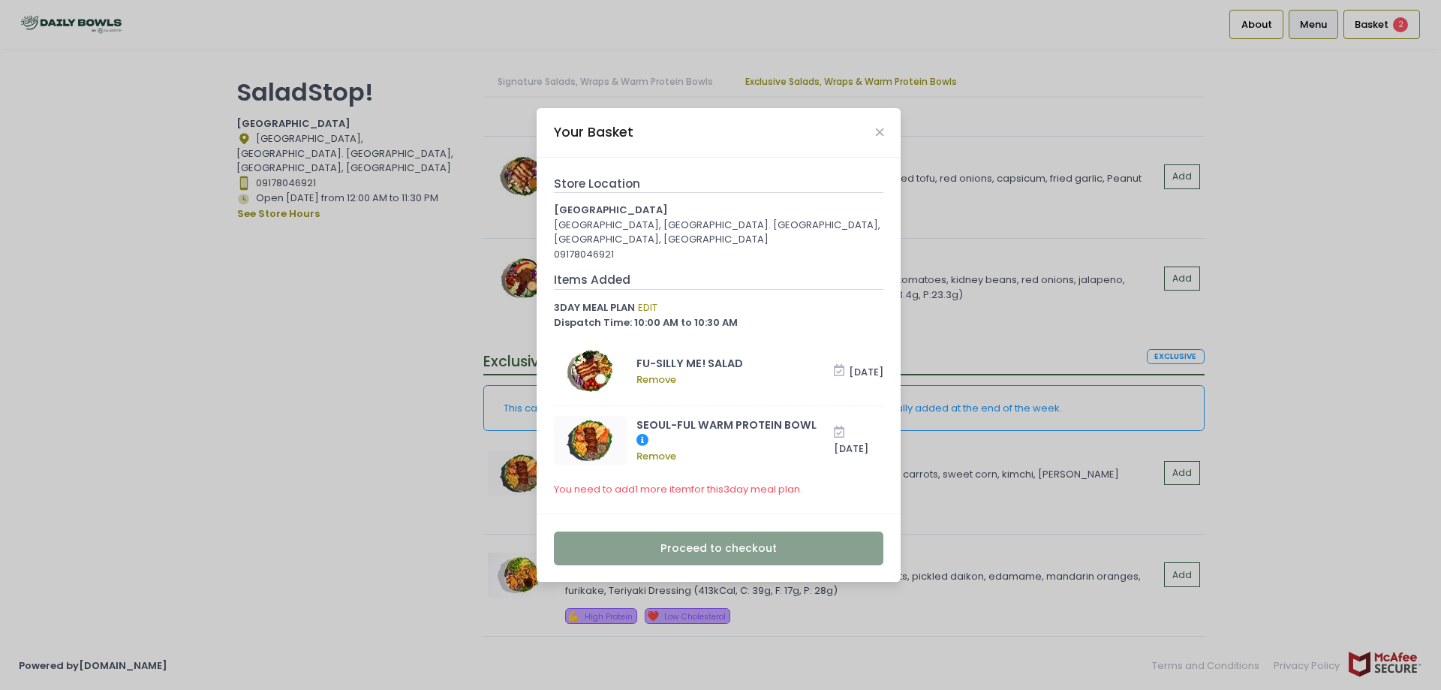
click at [886, 128] on div "Your Basket" at bounding box center [719, 133] width 364 height 50
